Goal: Manage account settings

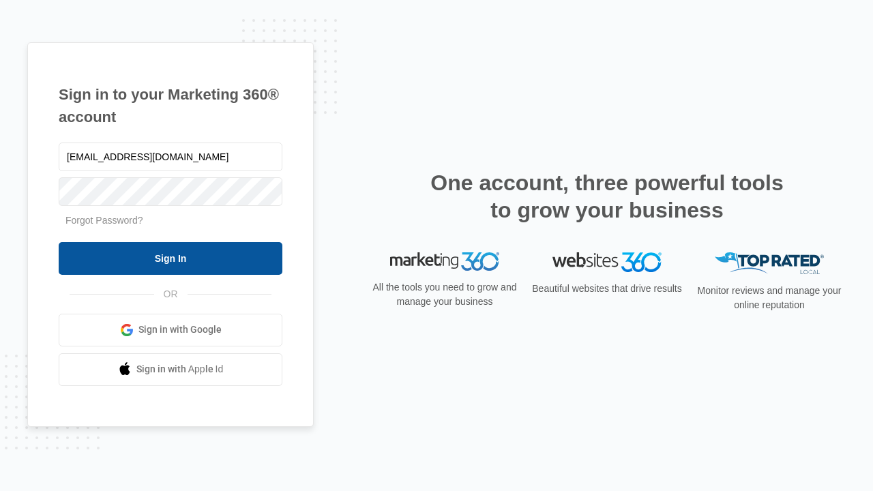
click at [171, 258] on input "Sign In" at bounding box center [171, 258] width 224 height 33
